Goal: Task Accomplishment & Management: Manage account settings

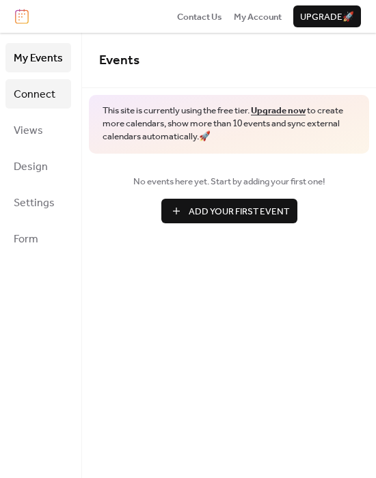
click at [28, 94] on span "Connect" at bounding box center [35, 94] width 42 height 21
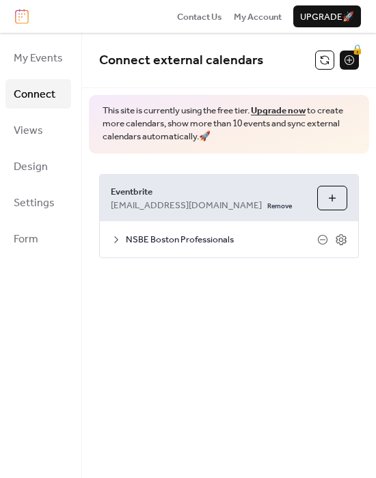
click at [170, 235] on span "NSBE Boston Professionals" at bounding box center [221, 240] width 191 height 14
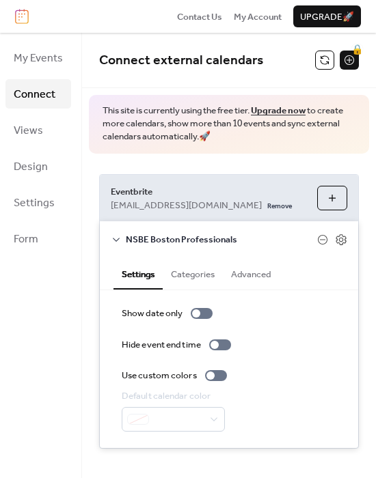
click at [196, 279] on button "Categories" at bounding box center [193, 273] width 60 height 31
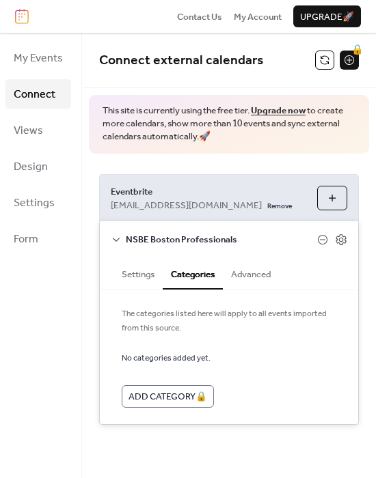
click at [236, 280] on button "Advanced" at bounding box center [251, 273] width 56 height 31
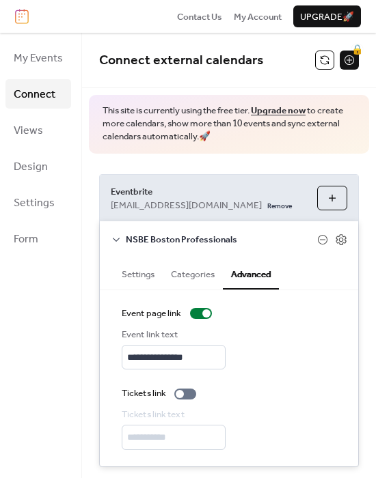
click at [135, 280] on button "Settings" at bounding box center [137, 273] width 49 height 31
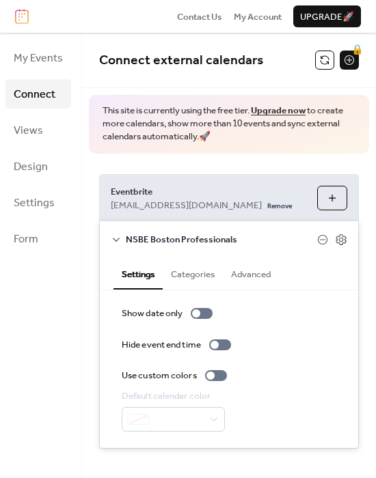
click at [322, 191] on button "Choose Organizers" at bounding box center [332, 198] width 30 height 25
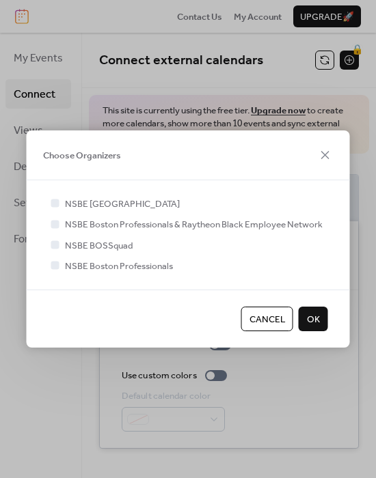
click at [85, 197] on span "NSBE [GEOGRAPHIC_DATA]" at bounding box center [122, 204] width 115 height 14
click at [49, 204] on div at bounding box center [56, 204] width 14 height 14
click at [52, 204] on div at bounding box center [55, 203] width 8 height 8
click at [55, 267] on icon at bounding box center [55, 265] width 5 height 5
click at [53, 202] on div at bounding box center [55, 203] width 8 height 8
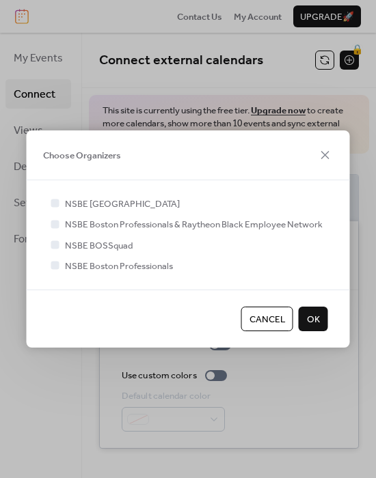
click at [314, 317] on span "OK" at bounding box center [313, 320] width 13 height 14
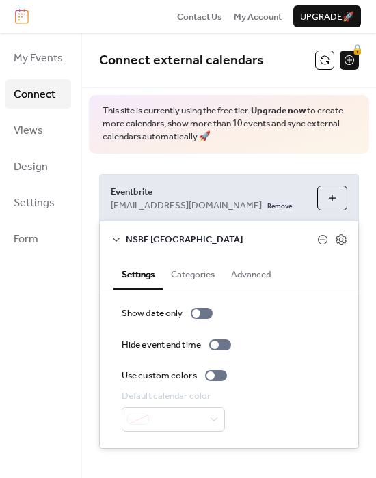
click at [259, 170] on div "**********" at bounding box center [229, 312] width 294 height 316
click at [111, 238] on icon at bounding box center [116, 239] width 11 height 11
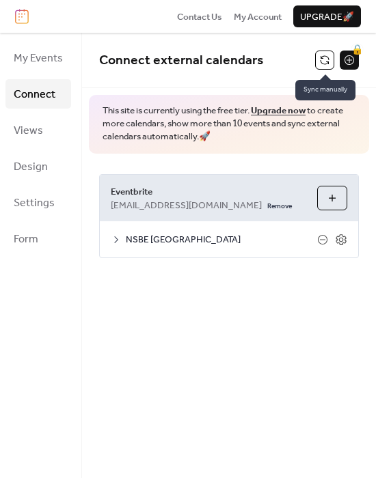
click at [323, 61] on button at bounding box center [324, 60] width 19 height 19
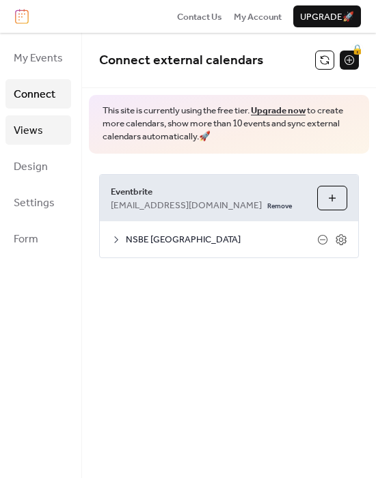
click at [44, 126] on link "Views" at bounding box center [38, 129] width 66 height 29
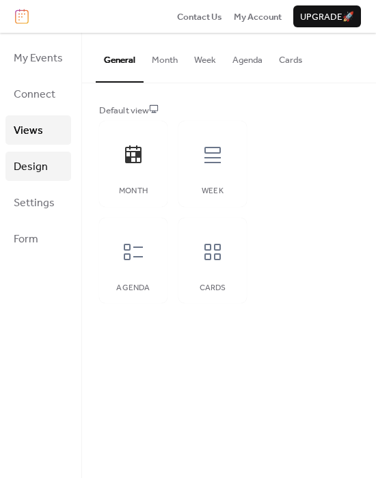
click at [42, 157] on span "Design" at bounding box center [31, 166] width 34 height 21
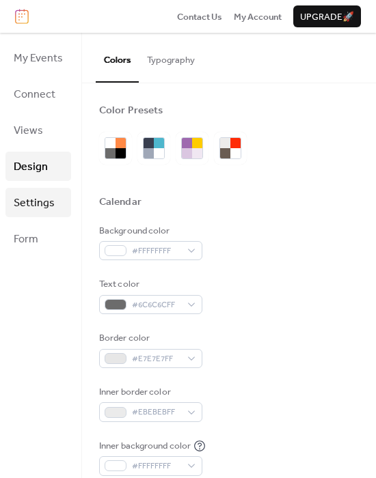
click at [32, 193] on span "Settings" at bounding box center [34, 203] width 41 height 21
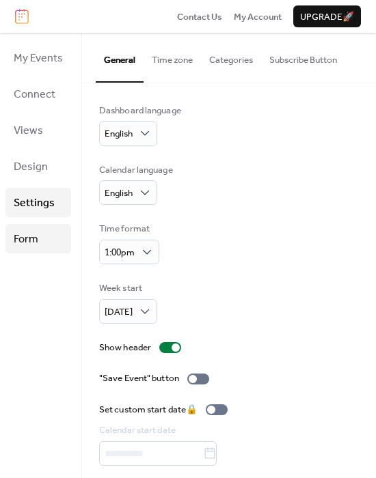
click at [32, 224] on link "Form" at bounding box center [38, 238] width 66 height 29
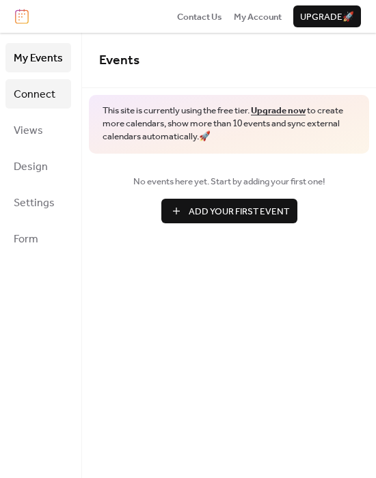
click at [39, 89] on span "Connect" at bounding box center [35, 94] width 42 height 21
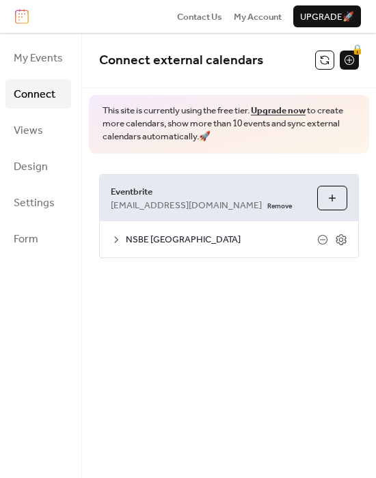
click at [347, 238] on div "NSBE [GEOGRAPHIC_DATA]" at bounding box center [229, 239] width 258 height 36
click at [342, 238] on icon at bounding box center [341, 239] width 5 height 5
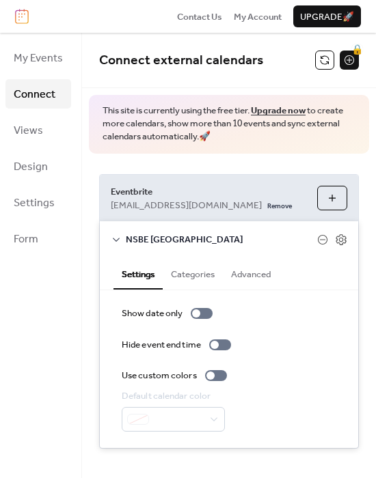
click at [122, 234] on div "NSBE [GEOGRAPHIC_DATA]" at bounding box center [229, 239] width 258 height 36
click at [120, 234] on icon at bounding box center [116, 239] width 11 height 11
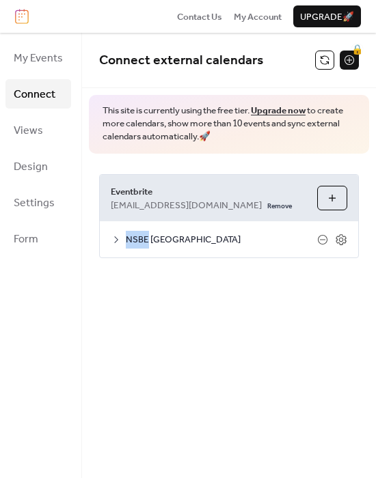
click at [120, 234] on icon at bounding box center [116, 239] width 11 height 11
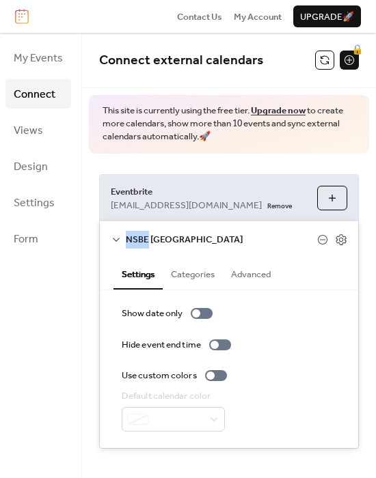
click at [329, 193] on button "Choose Organizers" at bounding box center [332, 198] width 30 height 25
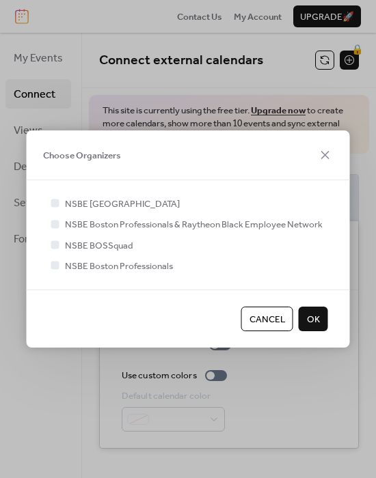
click at [57, 266] on div at bounding box center [55, 266] width 8 height 8
click at [50, 263] on div at bounding box center [56, 266] width 14 height 14
click at [53, 263] on div at bounding box center [55, 266] width 8 height 8
drag, startPoint x: 63, startPoint y: 247, endPoint x: 63, endPoint y: 234, distance: 13.0
click at [63, 246] on label "NSBE BOSSquad" at bounding box center [91, 245] width 84 height 14
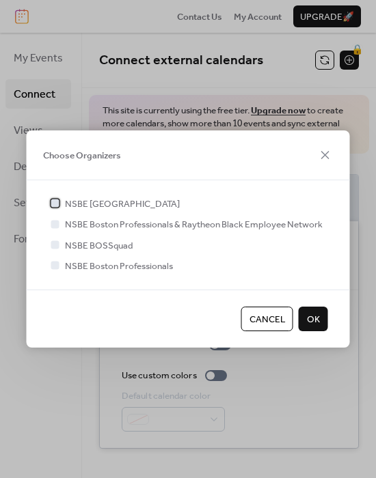
click at [53, 202] on icon at bounding box center [55, 203] width 5 height 5
click at [52, 221] on div at bounding box center [55, 224] width 8 height 8
click at [52, 236] on div "NSBE Boston NSBE Boston Professionals & Raytheon Black Employee Network NSBE BO…" at bounding box center [188, 235] width 279 height 77
click at [52, 244] on div at bounding box center [55, 244] width 8 height 8
click at [52, 262] on div at bounding box center [55, 266] width 8 height 8
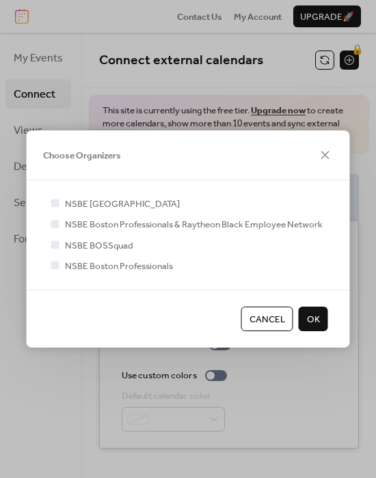
click at [55, 215] on div "NSBE Boston NSBE Boston Professionals & Raytheon Black Employee Network NSBE BO…" at bounding box center [188, 235] width 279 height 77
click at [55, 221] on icon at bounding box center [55, 223] width 5 height 5
click at [51, 265] on div at bounding box center [55, 266] width 8 height 8
click at [325, 318] on button "OK" at bounding box center [313, 319] width 29 height 25
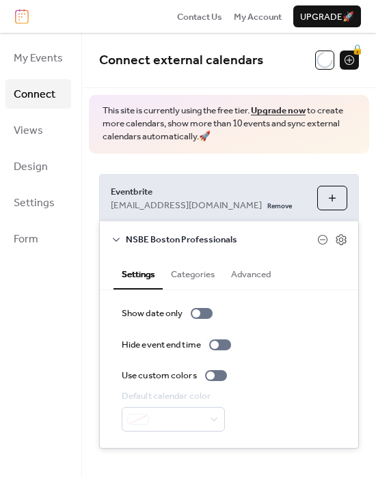
click at [207, 284] on button "Categories" at bounding box center [193, 273] width 60 height 31
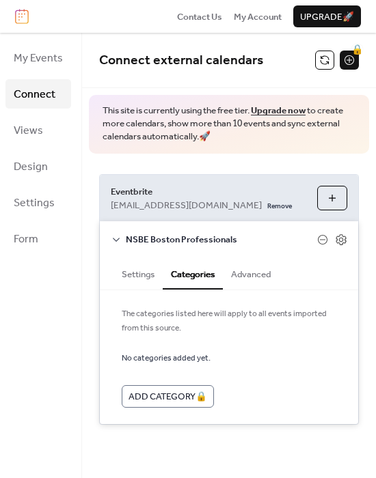
click at [240, 279] on button "Advanced" at bounding box center [251, 273] width 56 height 31
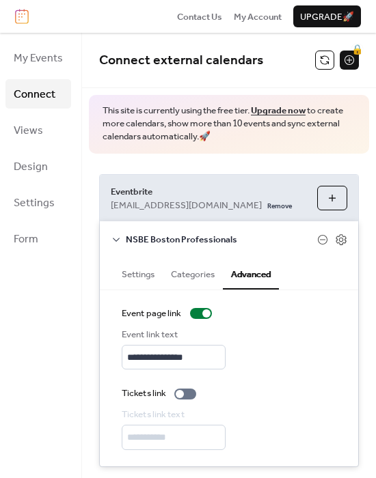
click at [195, 277] on button "Categories" at bounding box center [193, 273] width 60 height 31
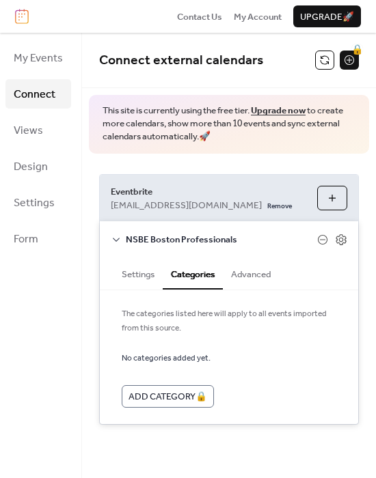
click at [146, 274] on button "Settings" at bounding box center [137, 273] width 49 height 31
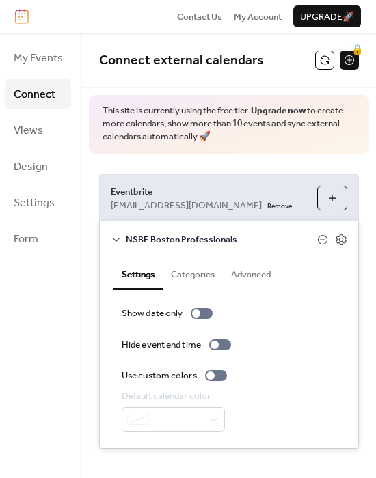
click at [38, 218] on ul "My Events Connect Views Design Settings Form" at bounding box center [38, 148] width 66 height 210
click at [38, 210] on span "Settings" at bounding box center [34, 203] width 41 height 21
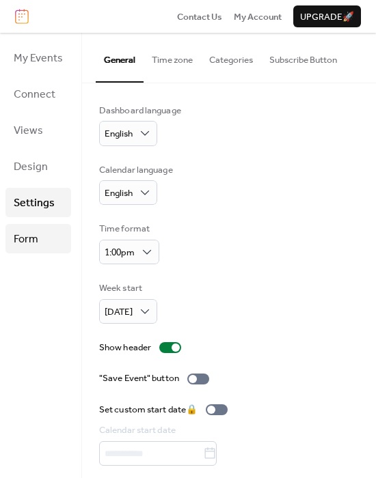
click at [35, 243] on span "Form" at bounding box center [26, 239] width 25 height 21
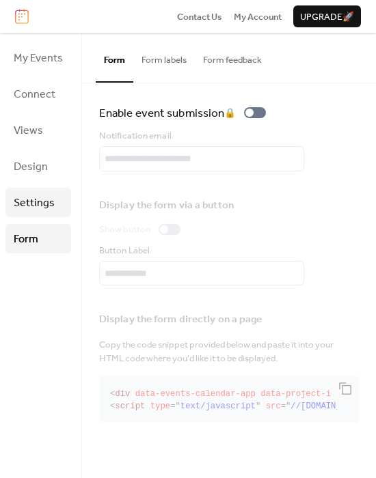
click at [46, 208] on span "Settings" at bounding box center [34, 203] width 41 height 21
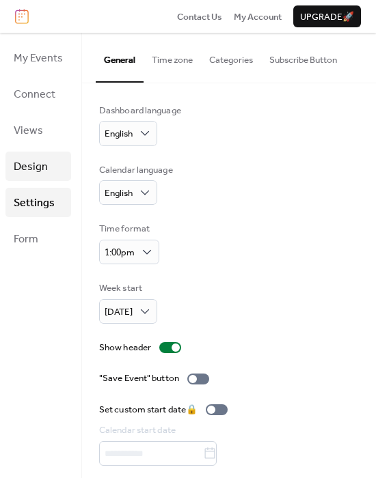
click at [54, 156] on link "Design" at bounding box center [38, 166] width 66 height 29
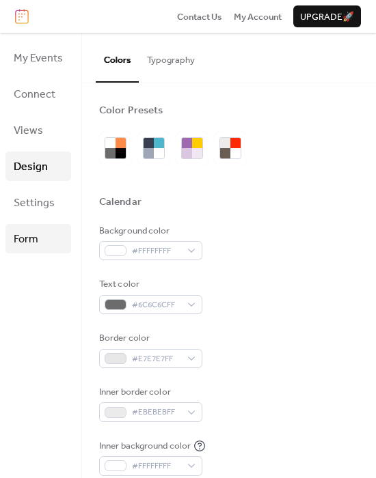
click at [37, 239] on span "Form" at bounding box center [26, 239] width 25 height 21
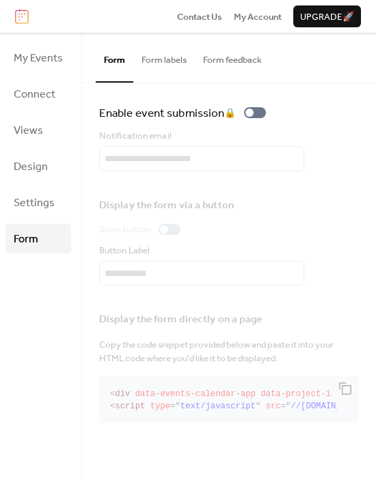
click at [167, 56] on button "Form labels" at bounding box center [163, 57] width 61 height 48
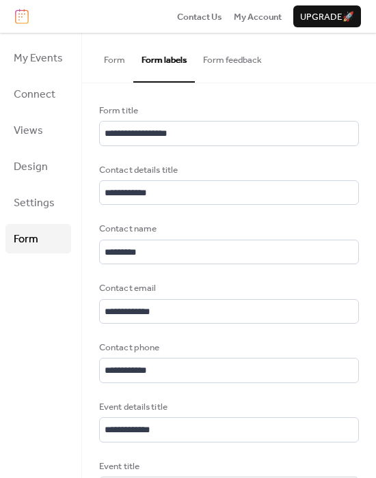
click at [223, 64] on button "Form feedback" at bounding box center [232, 57] width 75 height 48
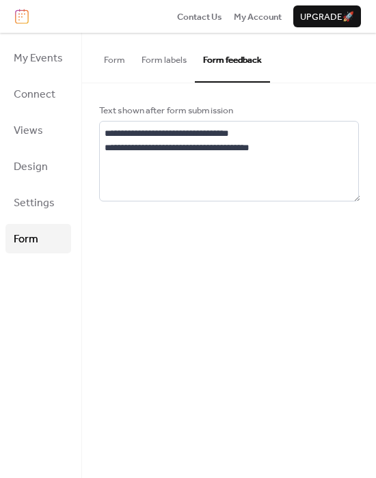
click at [159, 58] on button "Form labels" at bounding box center [163, 57] width 61 height 48
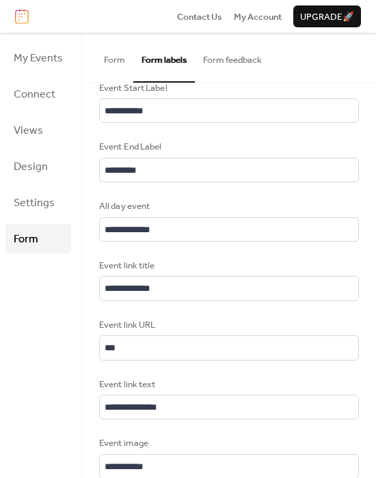
scroll to position [637, 0]
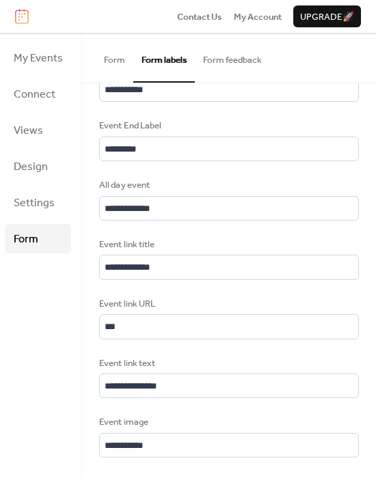
click at [124, 71] on button "Form" at bounding box center [115, 57] width 38 height 48
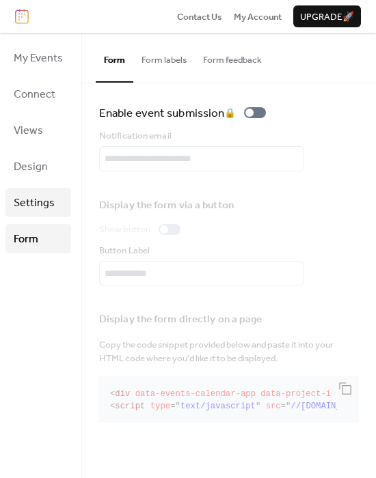
click at [42, 210] on span "Settings" at bounding box center [34, 203] width 41 height 21
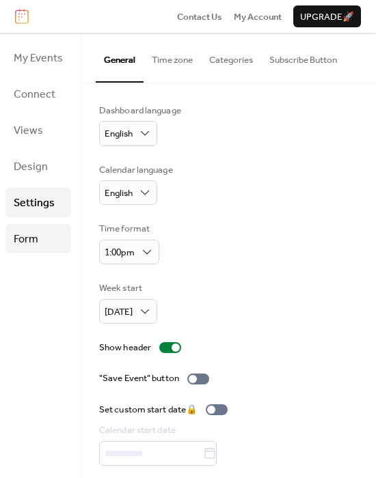
click at [39, 229] on link "Form" at bounding box center [38, 238] width 66 height 29
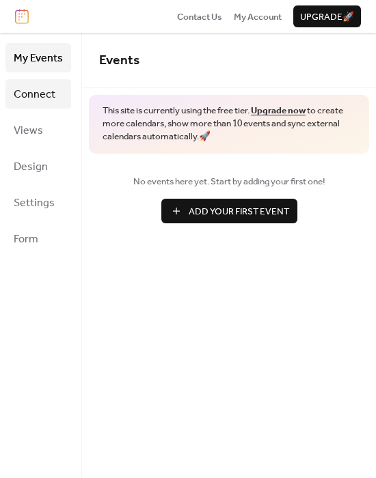
click at [32, 90] on span "Connect" at bounding box center [35, 94] width 42 height 21
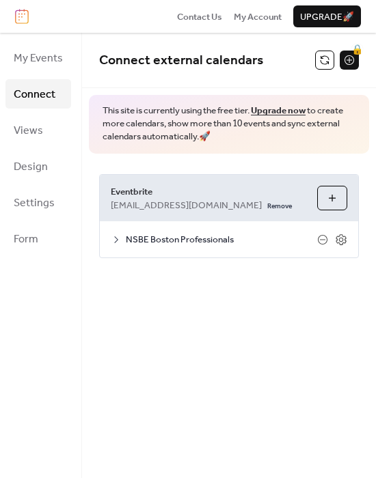
click at [126, 236] on span "NSBE Boston Professionals" at bounding box center [221, 240] width 191 height 14
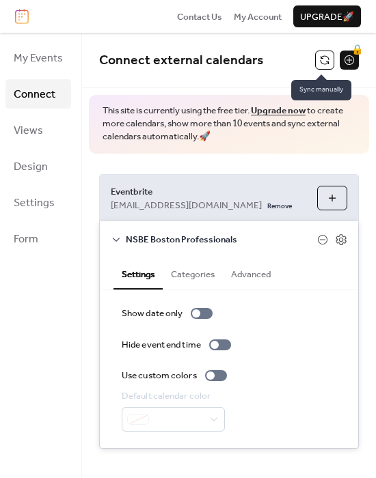
click at [322, 67] on button at bounding box center [324, 60] width 19 height 19
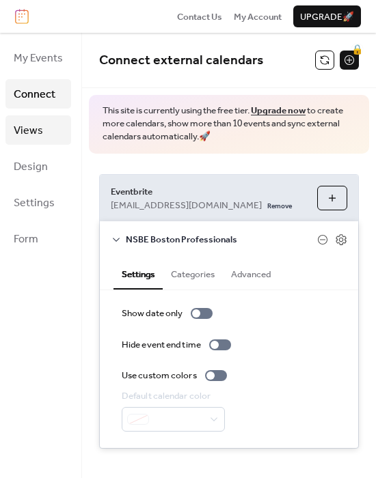
click at [44, 124] on link "Views" at bounding box center [38, 129] width 66 height 29
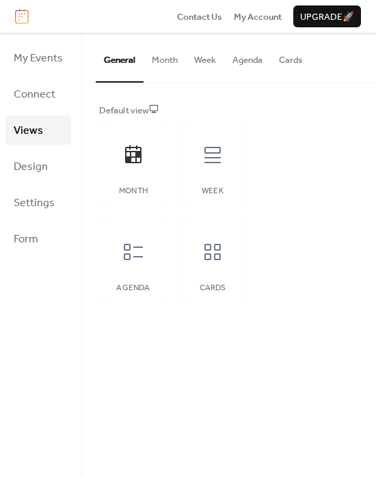
click at [152, 68] on button "Month" at bounding box center [164, 57] width 42 height 48
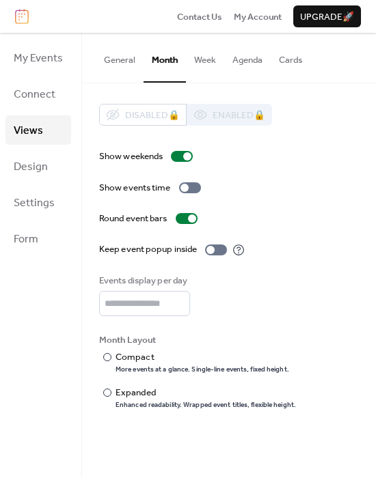
click at [117, 69] on button "General" at bounding box center [120, 57] width 48 height 48
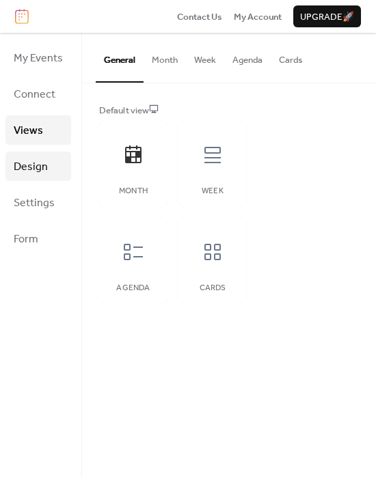
click at [21, 167] on span "Design" at bounding box center [31, 166] width 34 height 21
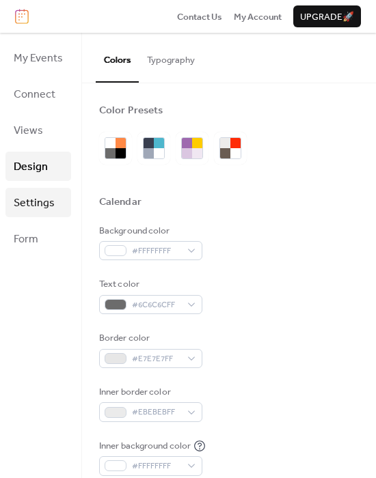
click at [44, 205] on span "Settings" at bounding box center [34, 203] width 41 height 21
